Goal: Information Seeking & Learning: Learn about a topic

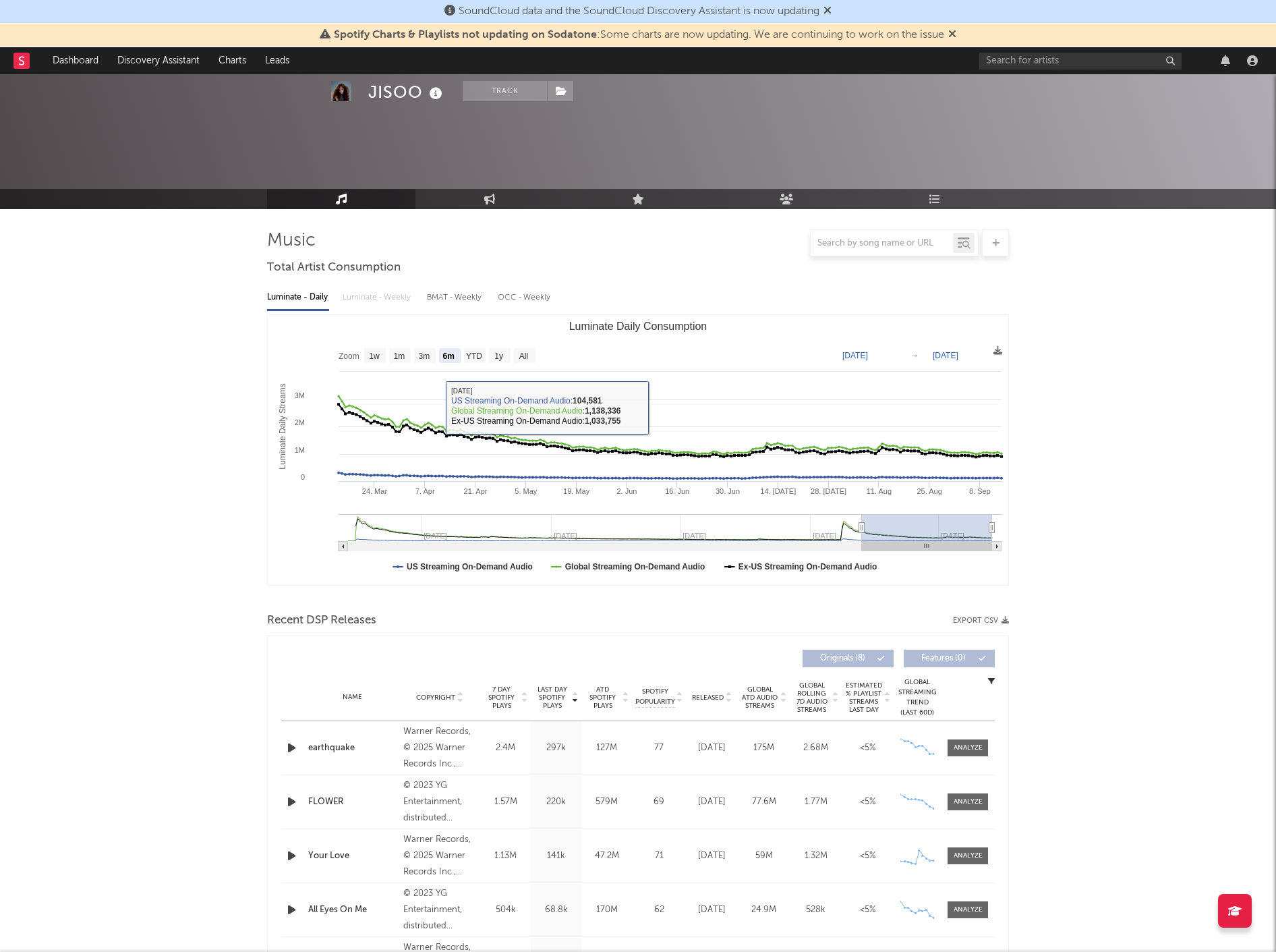
select select "6m"
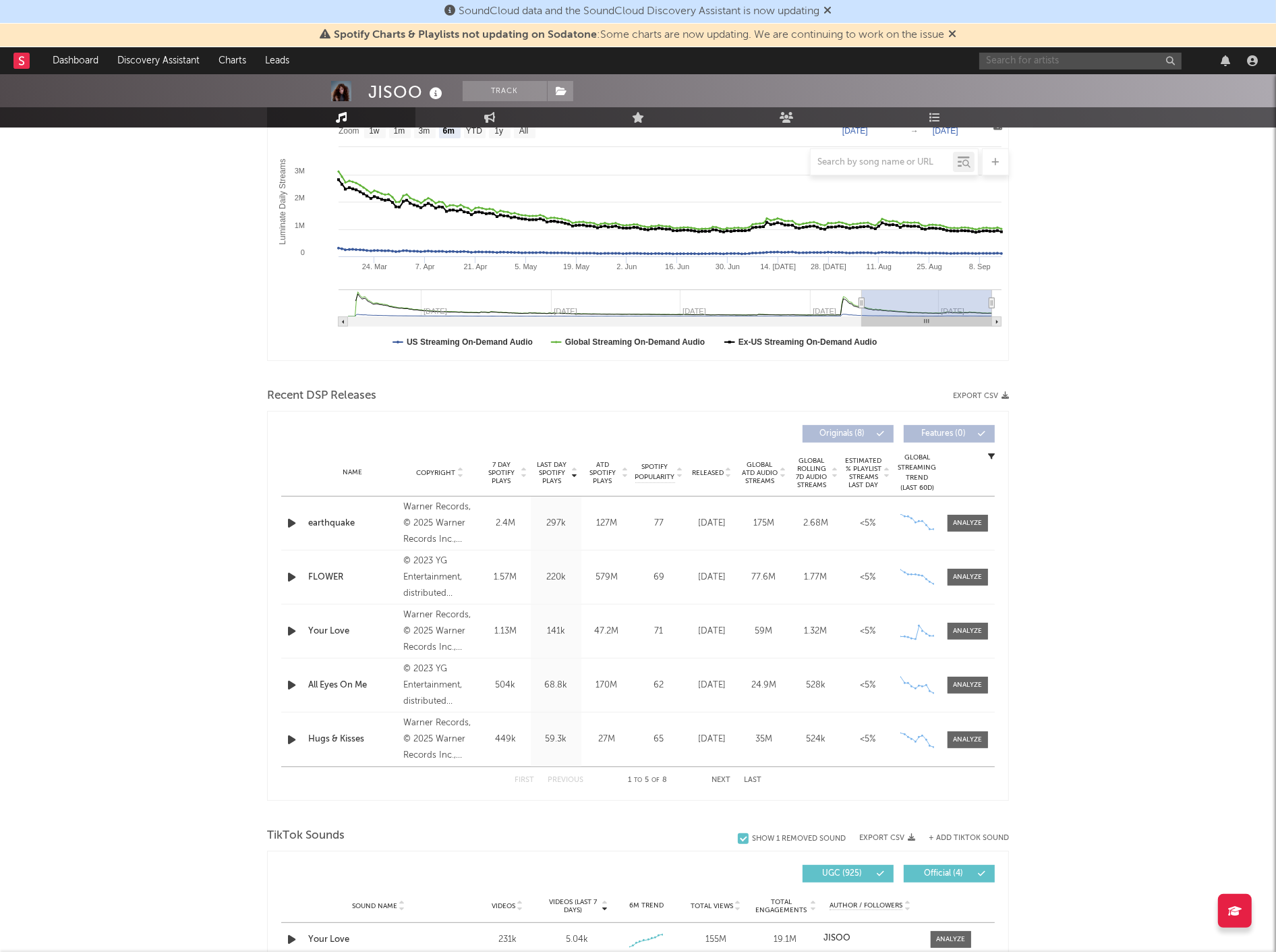
click at [1014, 57] on input "text" at bounding box center [1079, 61] width 203 height 17
type input "rose"
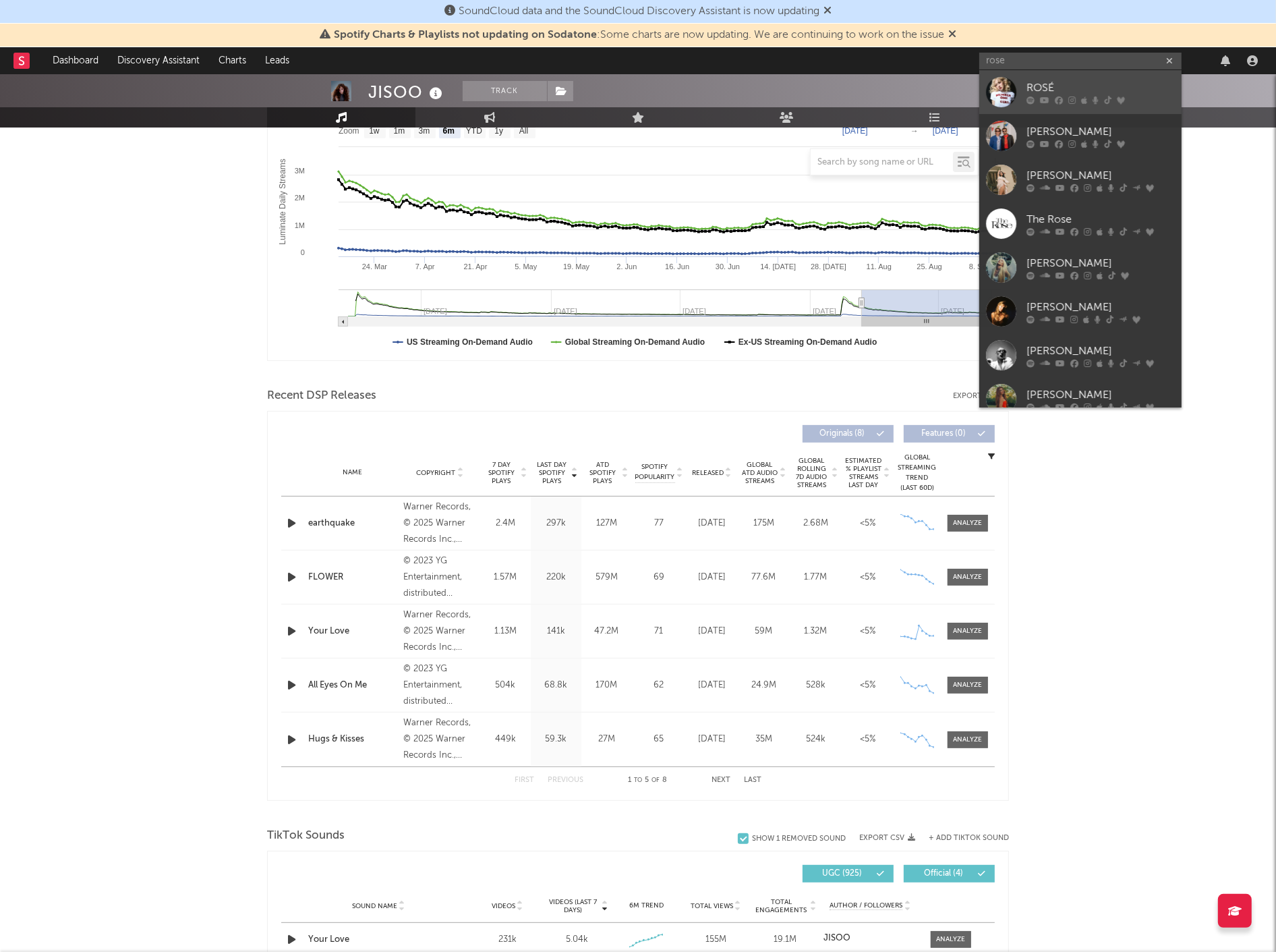
click at [1034, 95] on div "ROSÉ" at bounding box center [1100, 88] width 149 height 16
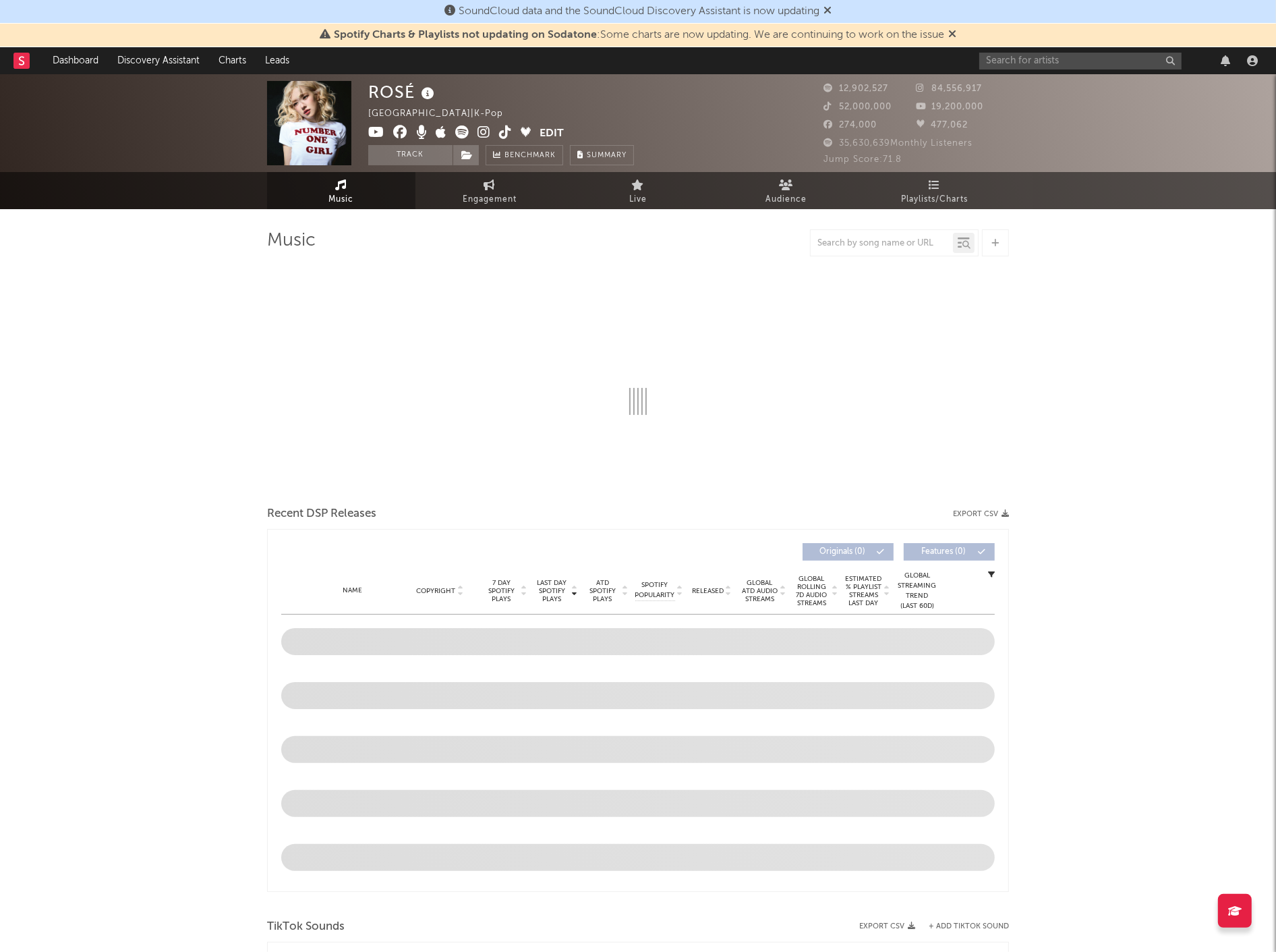
click at [838, 11] on div "SoundCloud data and the SoundCloud Discovery Assistant is now updating" at bounding box center [638, 12] width 1276 height 24
click at [831, 10] on icon at bounding box center [827, 10] width 8 height 11
select select "6m"
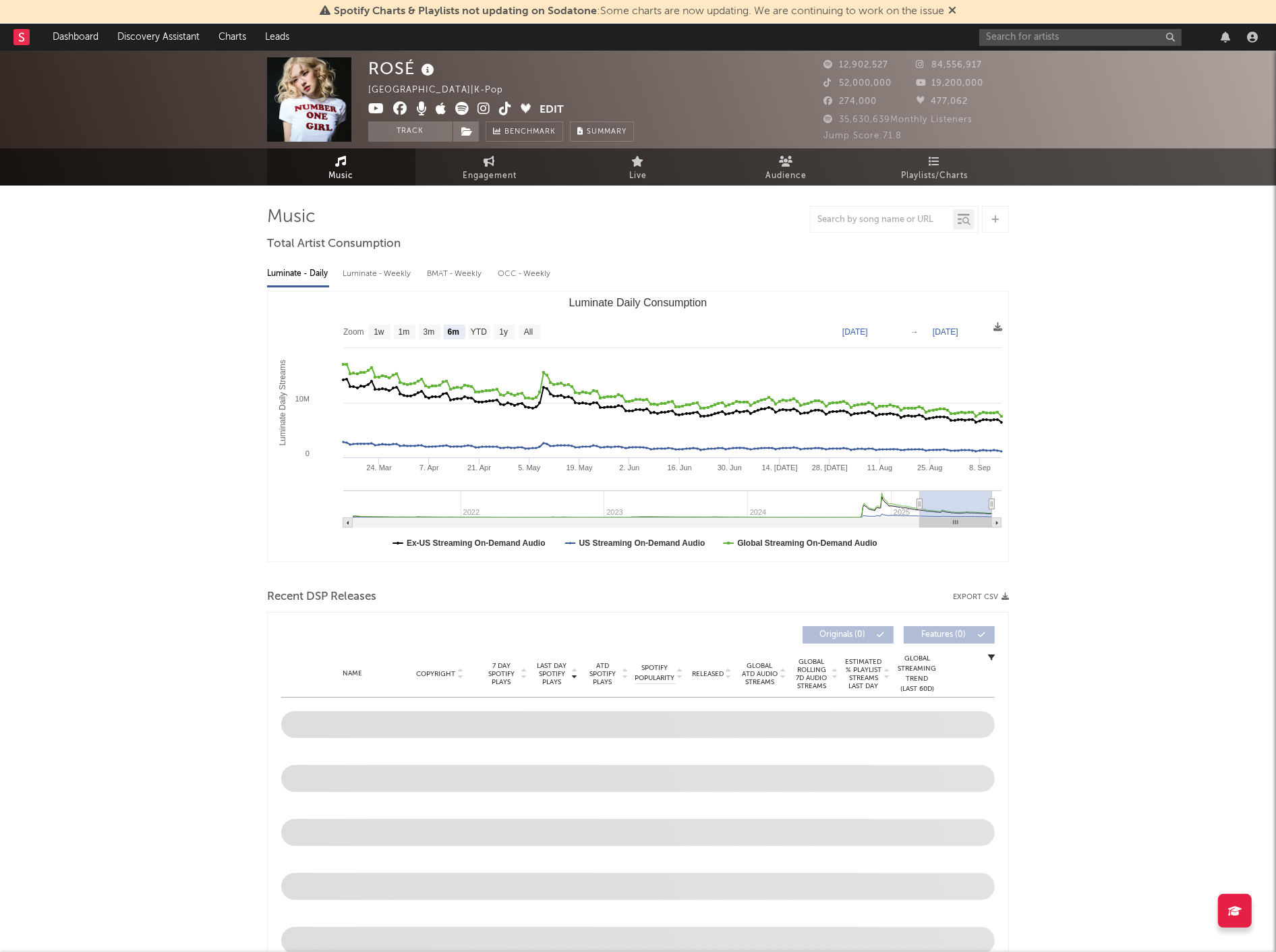
click at [952, 9] on icon at bounding box center [952, 10] width 8 height 11
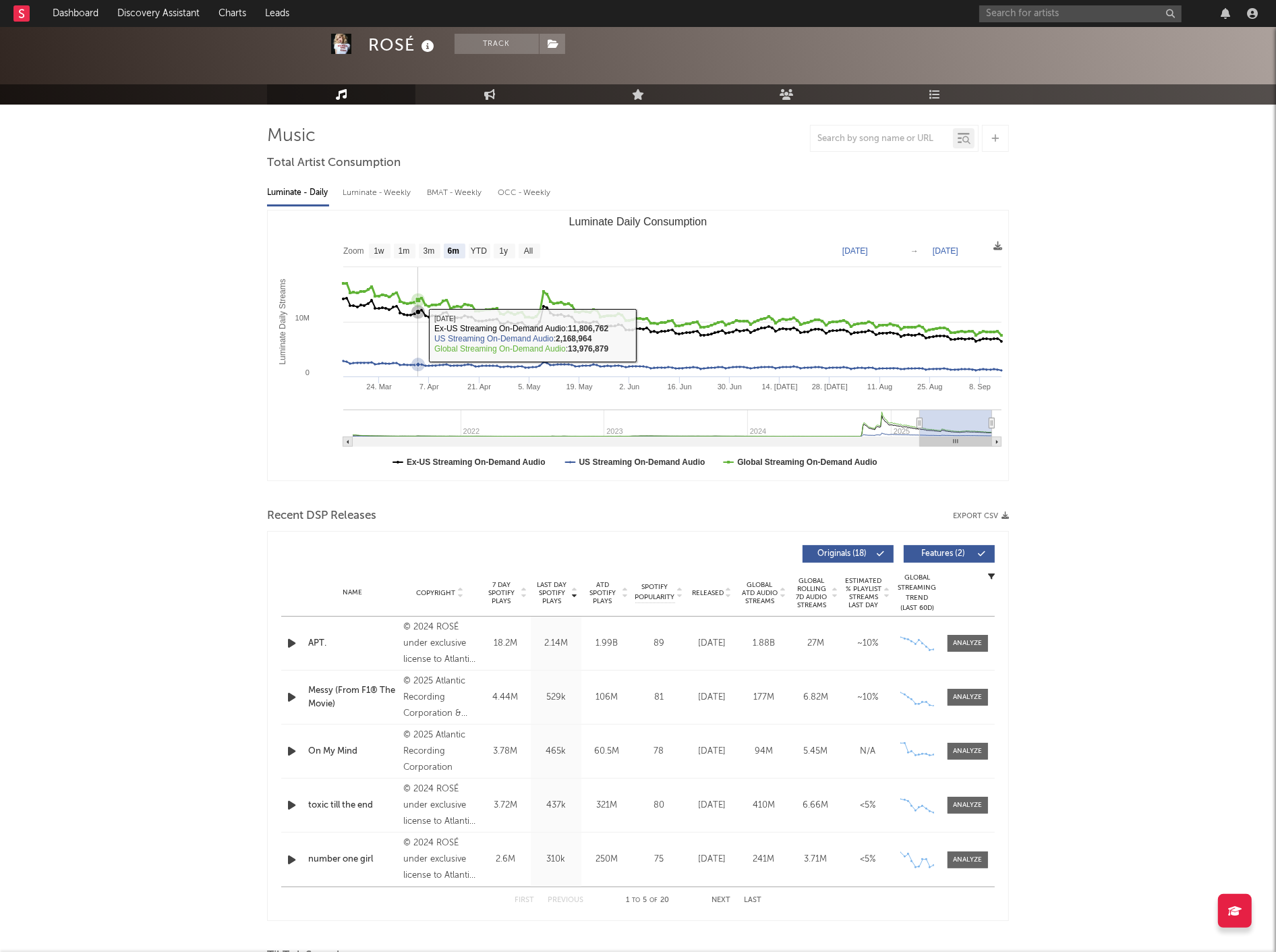
scroll to position [75, 0]
